Goal: Task Accomplishment & Management: Complete application form

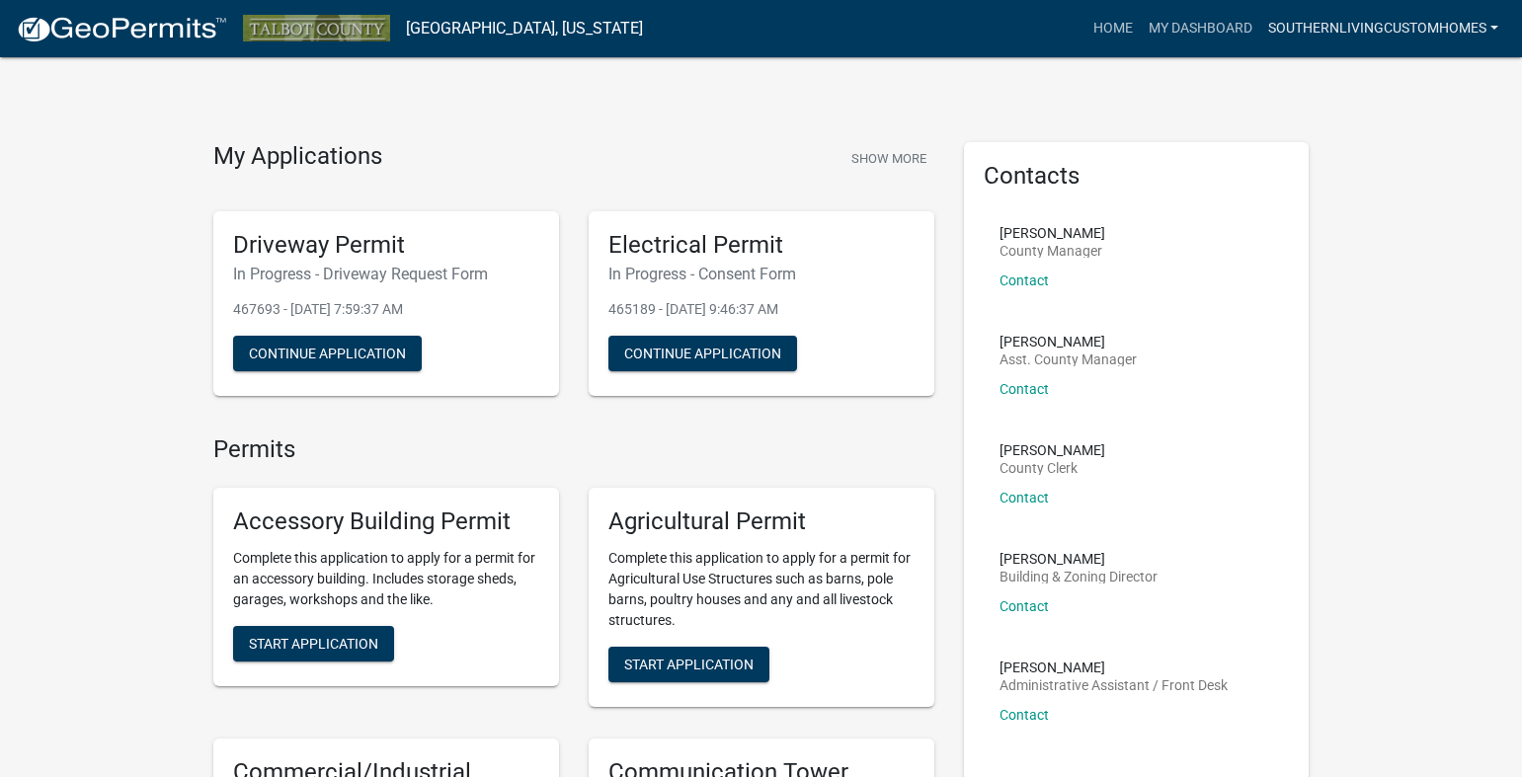
click at [1332, 32] on link "SouthernLivingCustomHomes" at bounding box center [1383, 29] width 246 height 38
click at [1218, 27] on link "My Dashboard" at bounding box center [1201, 29] width 120 height 38
click at [1265, 27] on link "SouthernLivingCustomHomes" at bounding box center [1383, 29] width 246 height 38
click at [1238, 30] on link "My Dashboard" at bounding box center [1201, 29] width 120 height 38
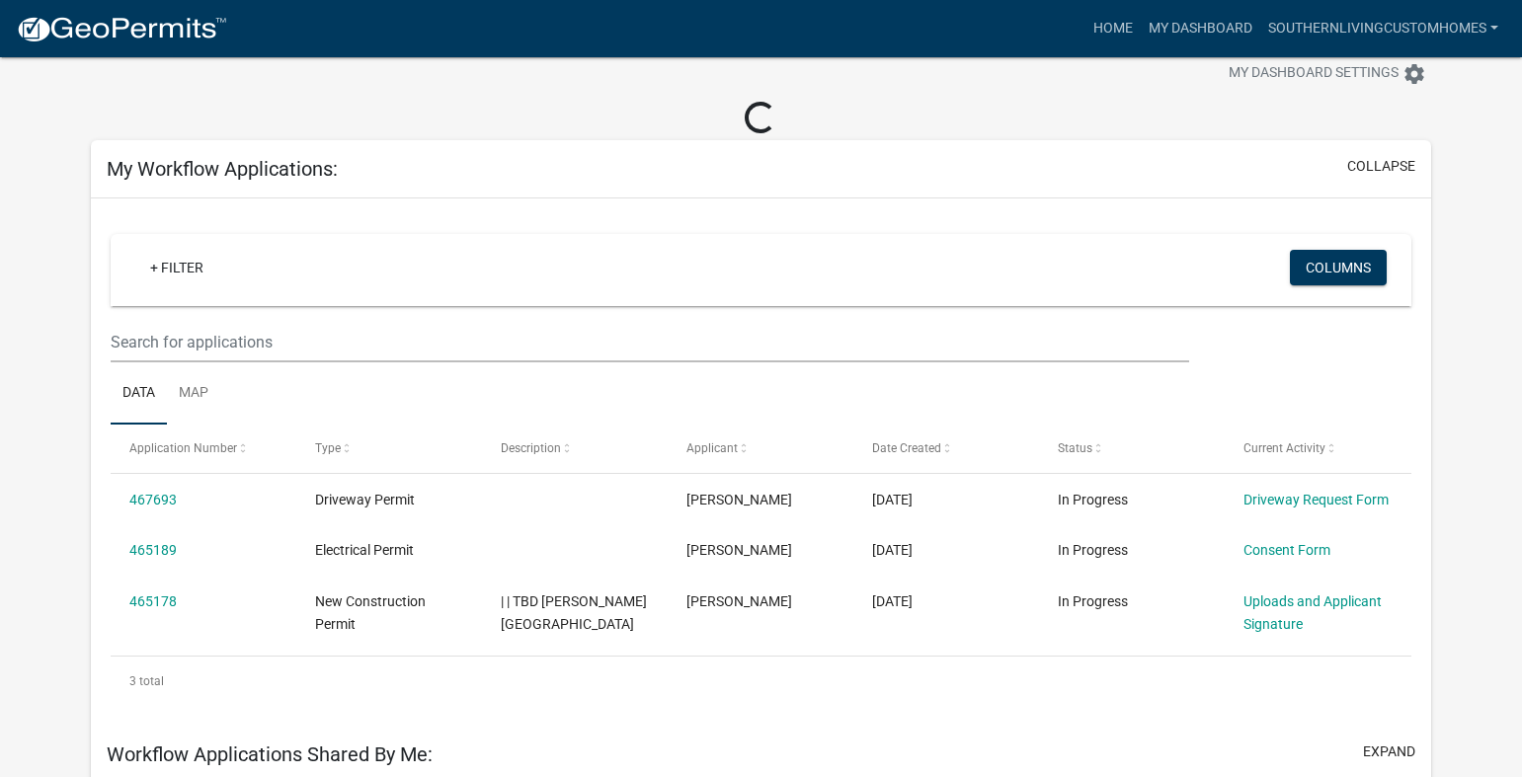
scroll to position [99, 0]
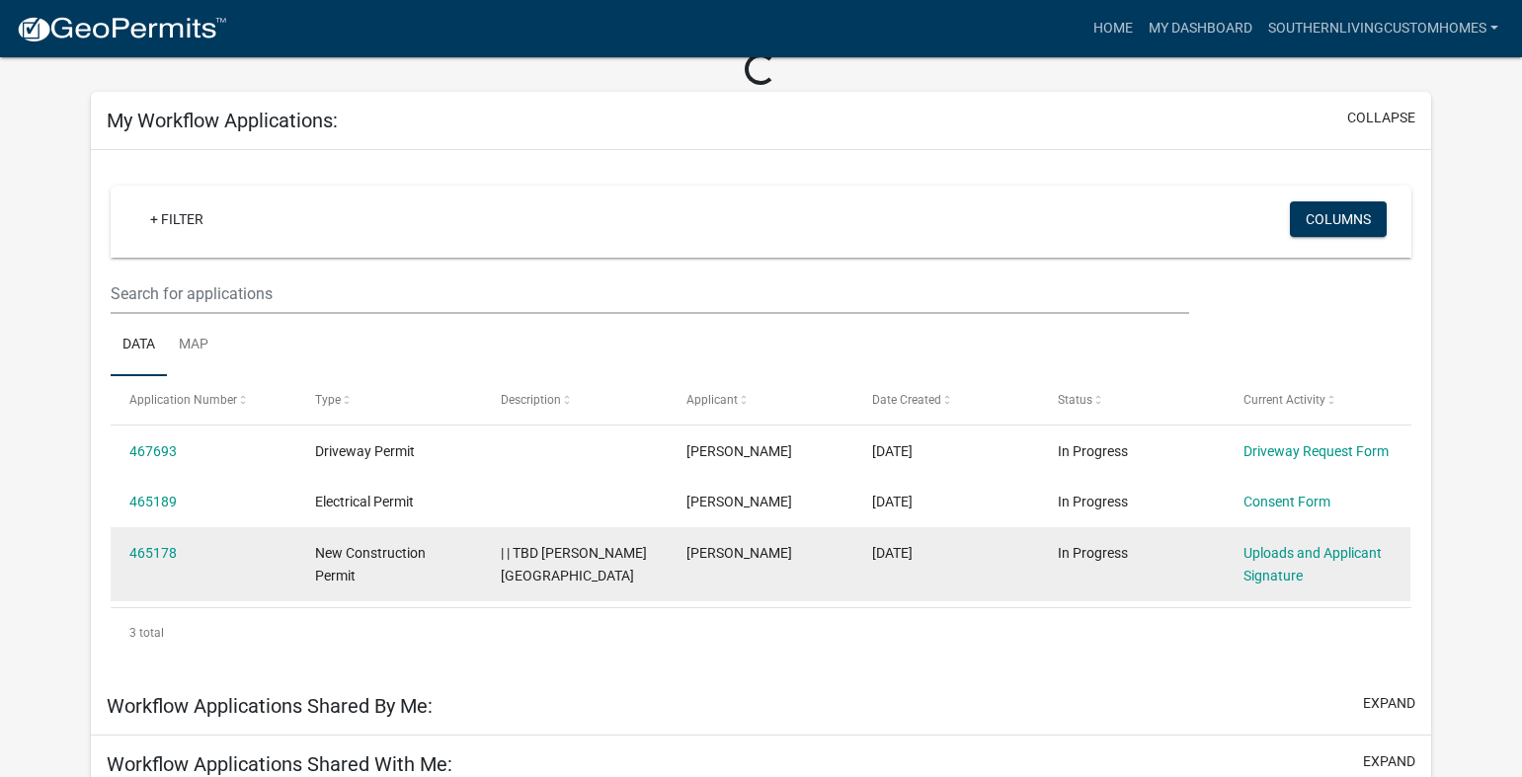
click at [462, 561] on div "New Construction Permit" at bounding box center [389, 564] width 148 height 45
click at [1300, 564] on div "Uploads and Applicant Signature" at bounding box center [1318, 564] width 148 height 45
click at [1259, 557] on link "Uploads and Applicant Signature" at bounding box center [1313, 564] width 138 height 39
